Goal: Task Accomplishment & Management: Use online tool/utility

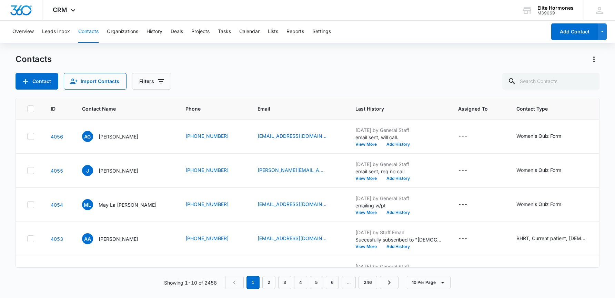
scroll to position [198, 88]
click at [382, 212] on button "Add History" at bounding box center [398, 213] width 33 height 4
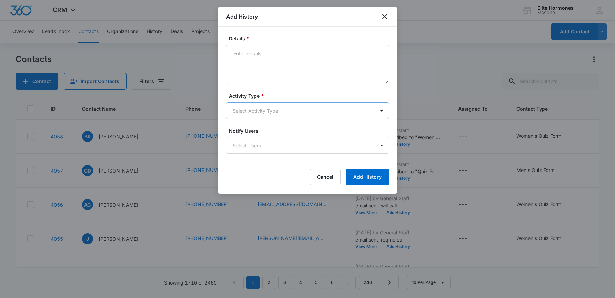
click at [295, 108] on body "CRM Apps Reputation Websites Forms CRM Email Social Content Ads Intelligence Fi…" at bounding box center [307, 149] width 615 height 298
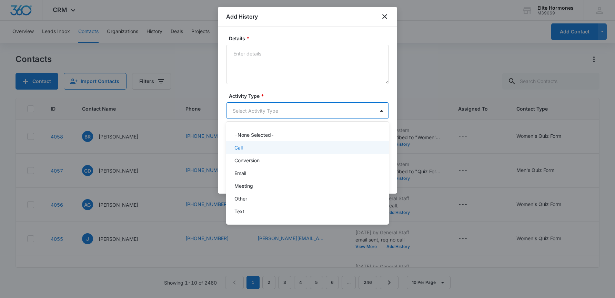
click at [287, 149] on div "Call" at bounding box center [306, 147] width 145 height 7
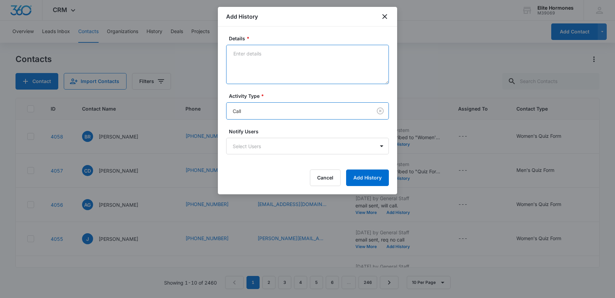
click at [293, 57] on textarea "Details *" at bounding box center [307, 64] width 163 height 39
type textarea "LVM"
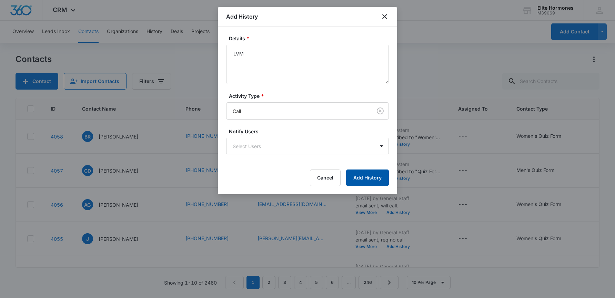
click at [366, 178] on button "Add History" at bounding box center [367, 178] width 43 height 17
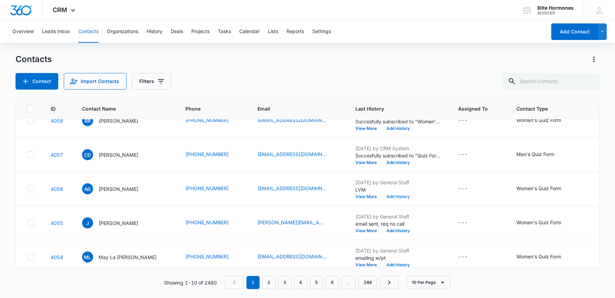
scroll to position [14, 0]
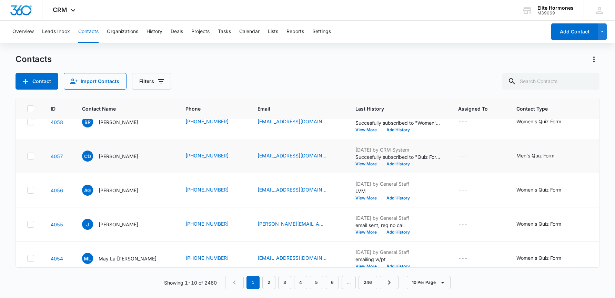
click at [382, 163] on button "Add History" at bounding box center [398, 164] width 33 height 4
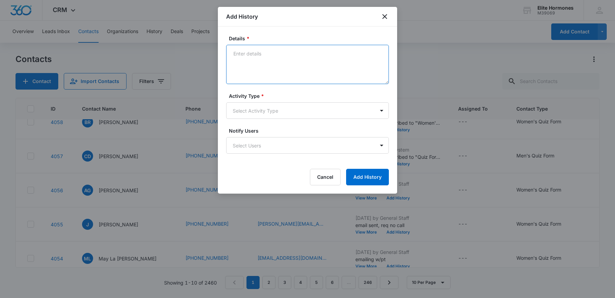
click at [313, 63] on textarea "Details *" at bounding box center [307, 64] width 163 height 39
type textarea "no location given, email sent, will call"
click at [336, 111] on body "CRM Apps Reputation Websites Forms CRM Email Social Content Ads Intelligence Fi…" at bounding box center [307, 149] width 615 height 298
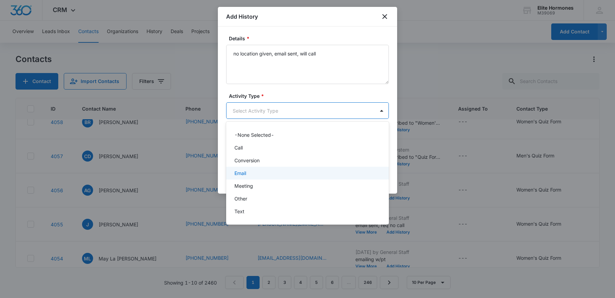
click at [339, 172] on div "Email" at bounding box center [306, 173] width 145 height 7
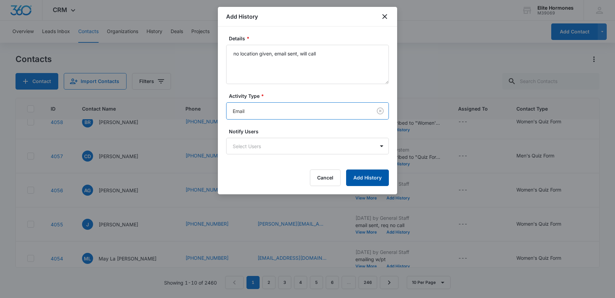
click at [363, 179] on button "Add History" at bounding box center [367, 178] width 43 height 17
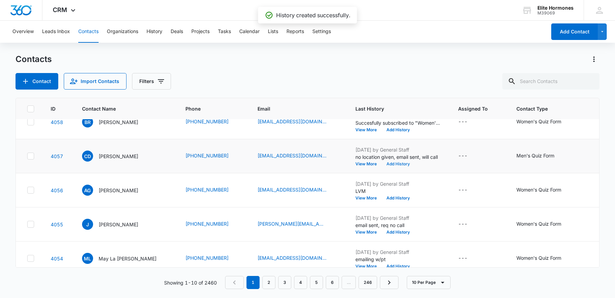
scroll to position [0, 0]
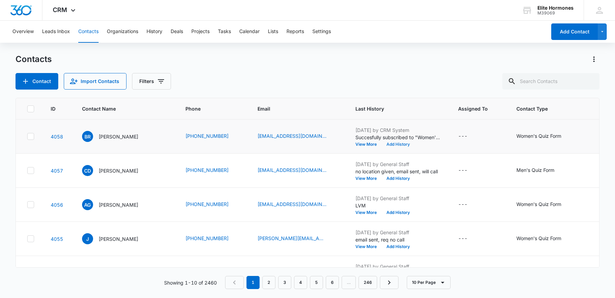
click at [382, 146] on button "Add History" at bounding box center [398, 144] width 33 height 4
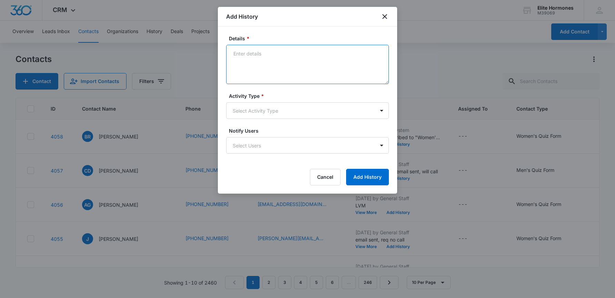
click at [269, 66] on textarea "Details *" at bounding box center [307, 64] width 163 height 39
type textarea "no location given, email sent, req no call/SD"
click at [321, 111] on body "CRM Apps Reputation Websites Forms CRM Email Social Content Ads Intelligence Fi…" at bounding box center [307, 149] width 615 height 298
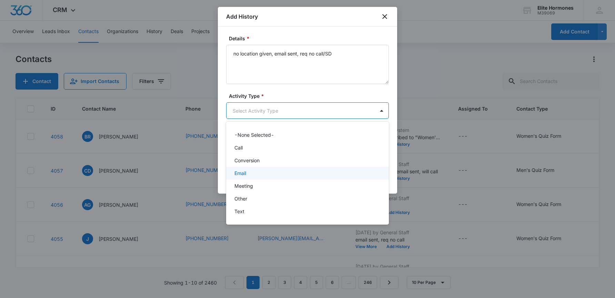
click at [323, 172] on div "Email" at bounding box center [306, 173] width 145 height 7
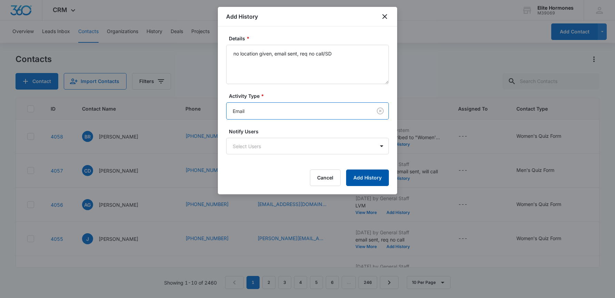
click at [378, 181] on button "Add History" at bounding box center [367, 178] width 43 height 17
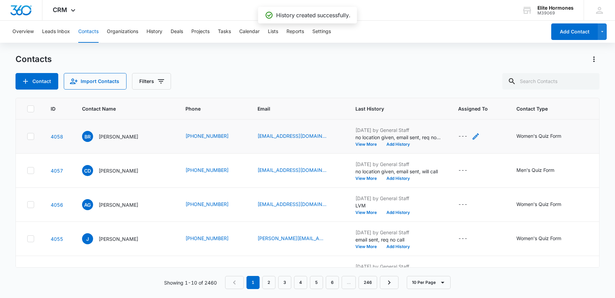
click at [458, 138] on div "---" at bounding box center [462, 136] width 9 height 8
click at [473, 169] on icon "Assigned To - - Select to Edit Field" at bounding box center [476, 171] width 6 height 6
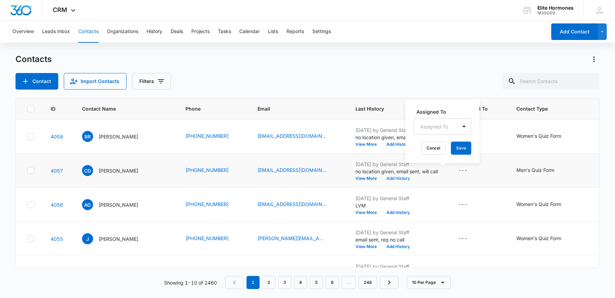
click at [382, 179] on button "Add History" at bounding box center [398, 179] width 33 height 4
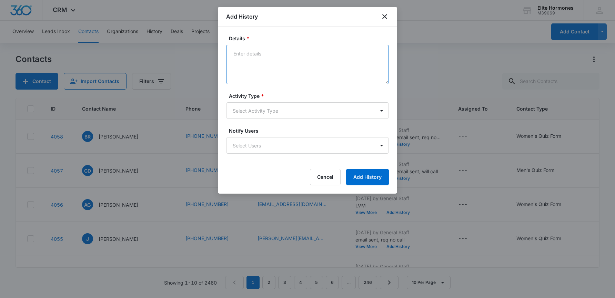
click at [277, 60] on textarea "Details *" at bounding box center [307, 64] width 163 height 39
type textarea "called pt, LVM/SD"
drag, startPoint x: 371, startPoint y: 176, endPoint x: 370, endPoint y: 169, distance: 7.0
click at [371, 176] on button "Add History" at bounding box center [367, 177] width 43 height 17
click at [350, 113] on body "CRM Apps Reputation Websites Forms CRM Email Social Content Ads Intelligence Fi…" at bounding box center [307, 149] width 615 height 298
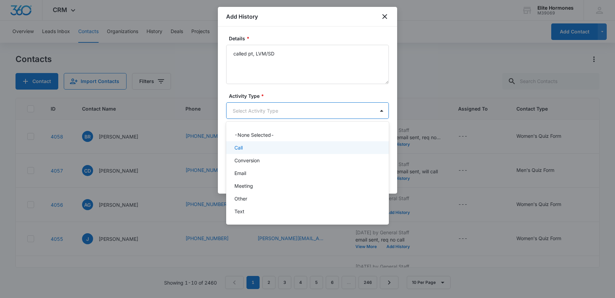
click at [327, 148] on div "Call" at bounding box center [306, 147] width 145 height 7
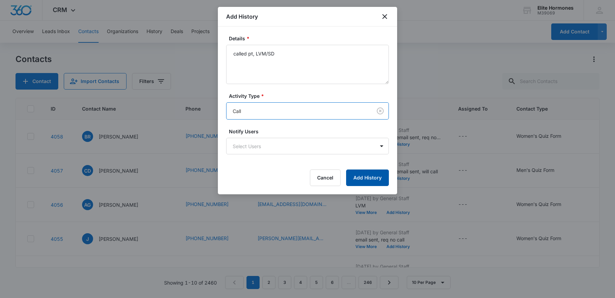
click at [368, 177] on button "Add History" at bounding box center [367, 178] width 43 height 17
